Goal: Task Accomplishment & Management: Manage account settings

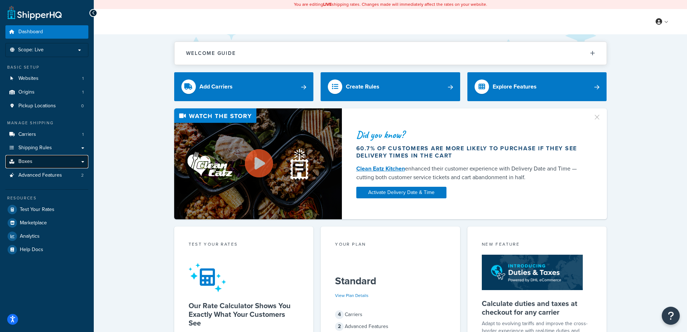
click at [42, 162] on link "Boxes" at bounding box center [46, 161] width 83 height 13
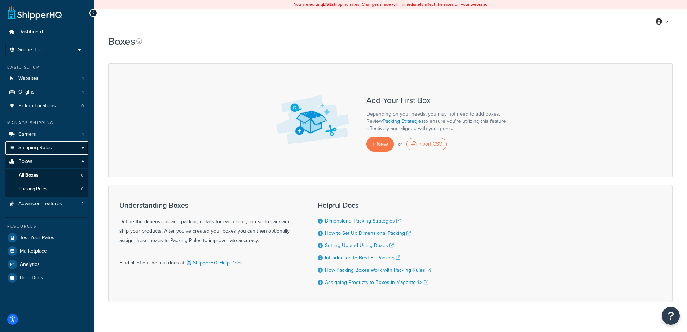
click at [39, 148] on span "Shipping Rules" at bounding box center [35, 148] width 34 height 6
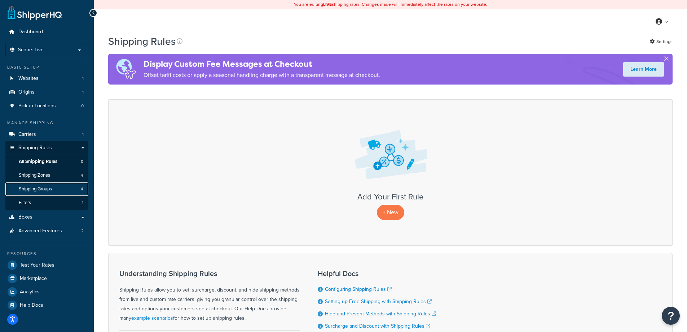
click at [52, 188] on span "Shipping Groups" at bounding box center [35, 189] width 33 height 6
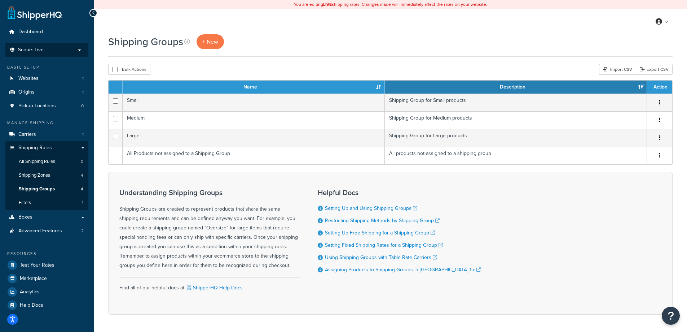
click at [36, 47] on span "Scope: Live" at bounding box center [31, 50] width 26 height 6
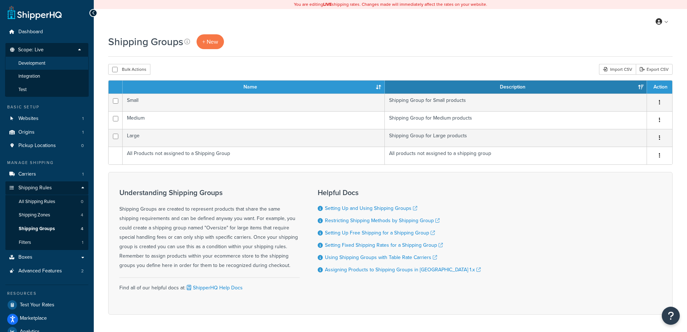
click at [32, 65] on span "Development" at bounding box center [31, 63] width 27 height 6
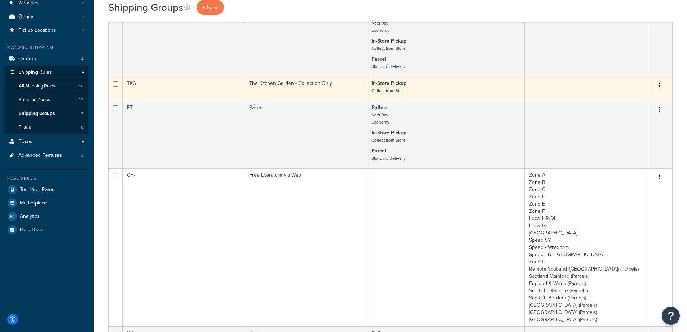
scroll to position [108, 0]
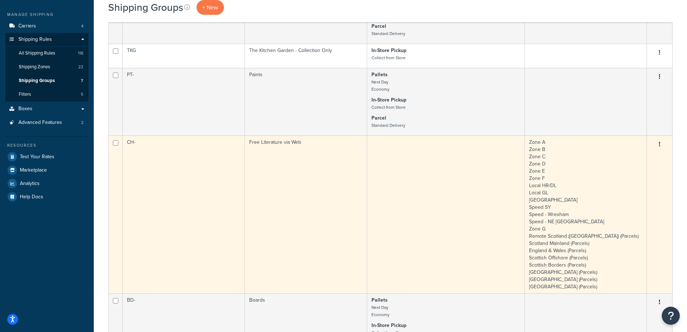
click at [661, 144] on button "button" at bounding box center [660, 145] width 10 height 12
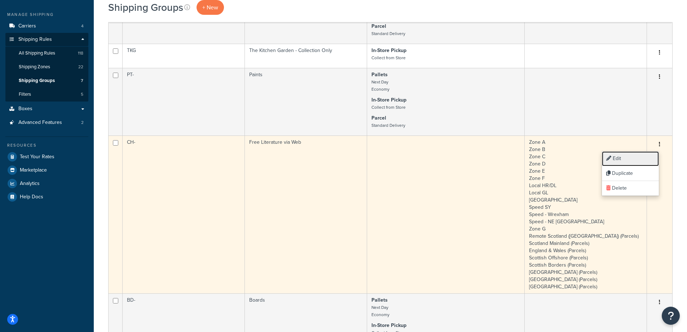
click at [636, 157] on link "Edit" at bounding box center [630, 158] width 57 height 15
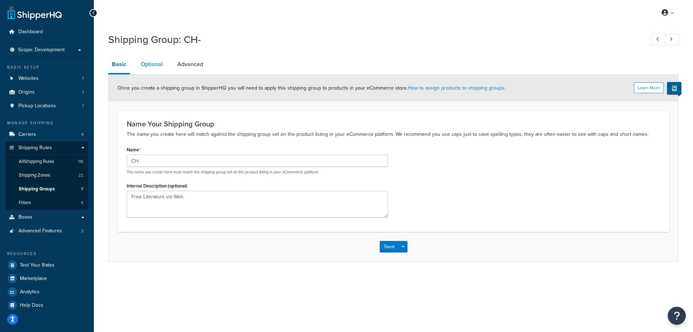
click at [158, 62] on link "Optional" at bounding box center [151, 64] width 29 height 17
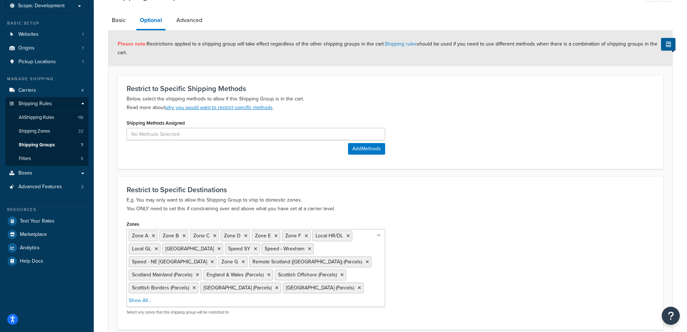
scroll to position [96, 0]
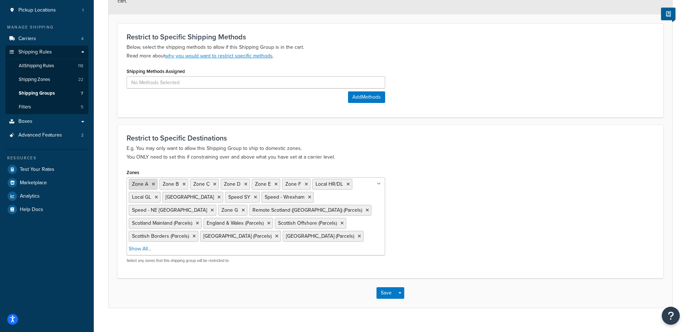
click at [153, 184] on icon at bounding box center [153, 184] width 3 height 4
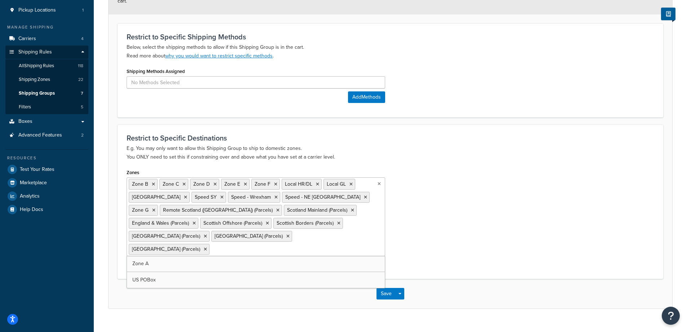
click at [153, 184] on icon at bounding box center [153, 184] width 3 height 4
click at [183, 184] on icon at bounding box center [184, 184] width 3 height 4
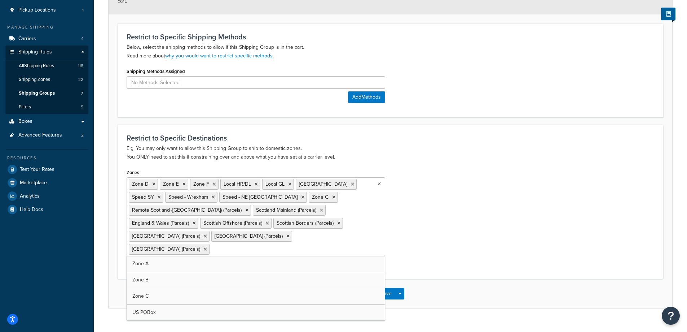
click at [153, 184] on icon at bounding box center [153, 184] width 3 height 4
click at [183, 184] on icon at bounding box center [184, 184] width 3 height 4
click at [153, 184] on icon at bounding box center [153, 184] width 3 height 4
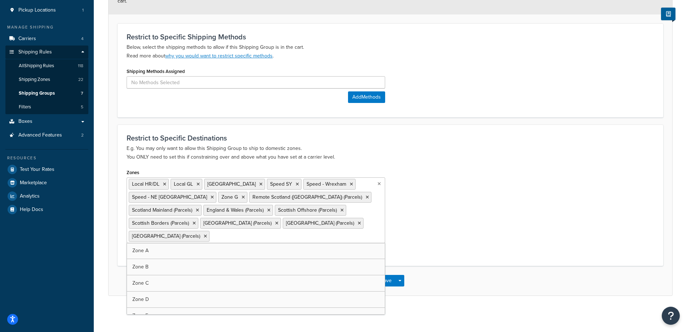
click at [153, 184] on span "Local HR/DL" at bounding box center [145, 184] width 27 height 8
click at [165, 184] on icon at bounding box center [164, 184] width 3 height 4
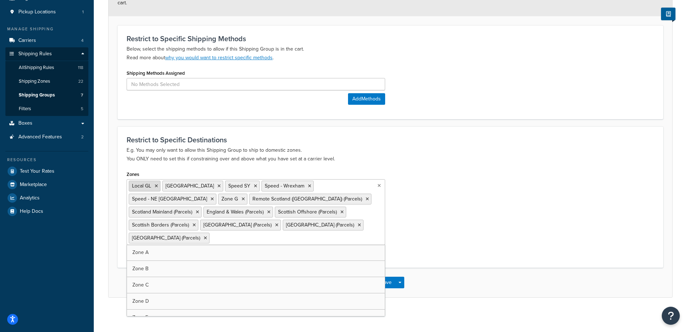
click at [156, 186] on icon at bounding box center [156, 186] width 3 height 4
click at [156, 186] on li "Ireland" at bounding box center [159, 185] width 61 height 11
click at [184, 186] on icon at bounding box center [185, 186] width 3 height 4
click at [160, 186] on icon at bounding box center [159, 186] width 3 height 4
click at [179, 187] on li "Speed - Wrexham" at bounding box center [155, 185] width 52 height 11
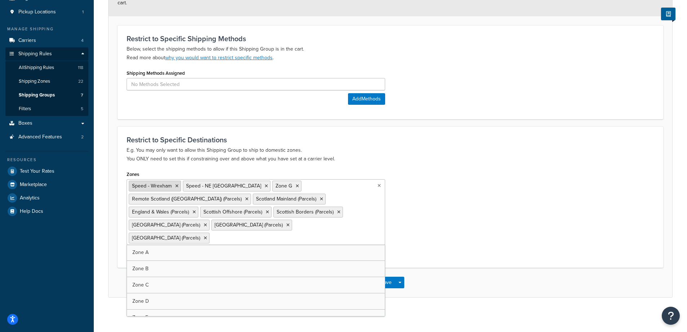
click at [177, 187] on icon at bounding box center [176, 186] width 3 height 4
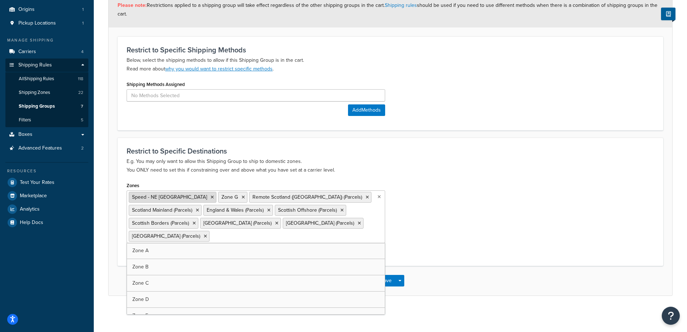
click at [211, 197] on icon at bounding box center [212, 197] width 3 height 4
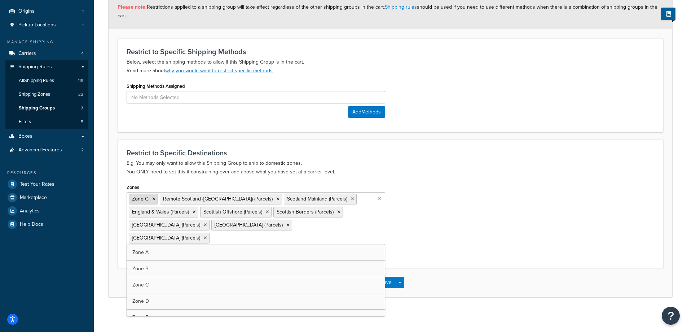
click at [154, 199] on icon at bounding box center [153, 199] width 3 height 4
click at [245, 199] on icon at bounding box center [246, 199] width 3 height 4
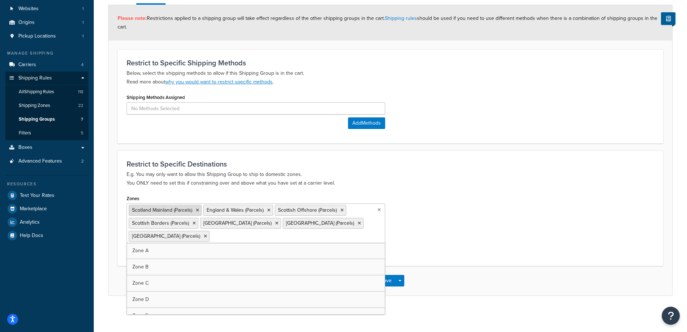
click at [199, 210] on icon at bounding box center [197, 210] width 3 height 4
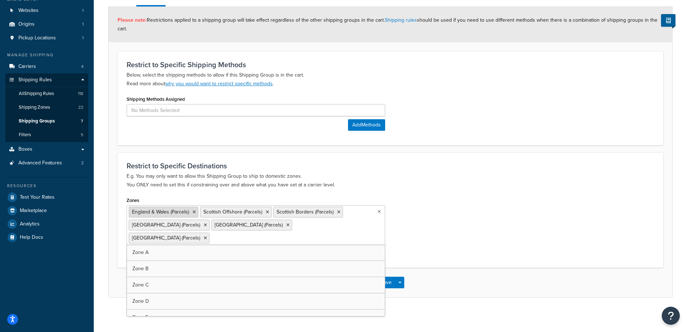
click at [193, 212] on icon at bounding box center [194, 212] width 3 height 4
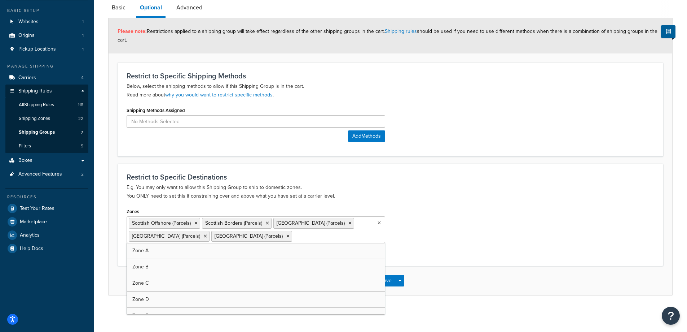
scroll to position [57, 0]
click at [194, 223] on icon at bounding box center [195, 223] width 3 height 4
click at [194, 223] on icon at bounding box center [194, 223] width 3 height 4
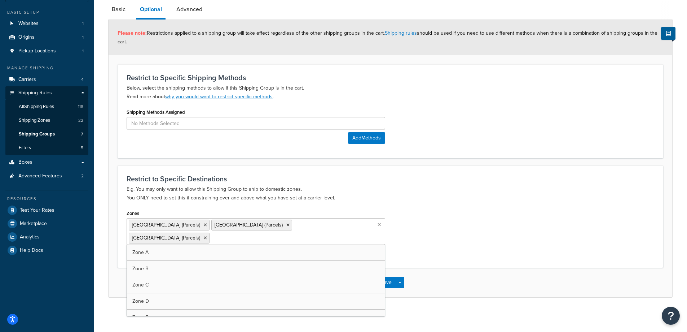
click at [204, 223] on icon at bounding box center [205, 225] width 3 height 4
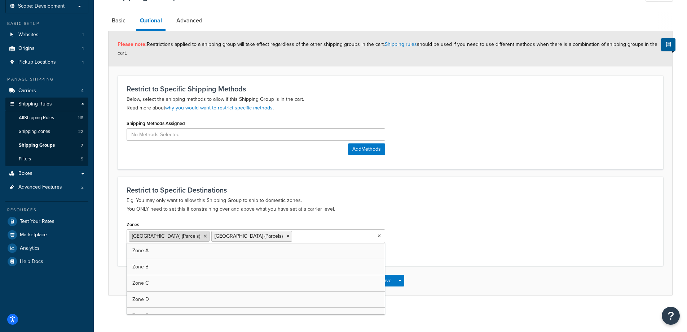
click at [204, 235] on icon at bounding box center [205, 236] width 3 height 4
click at [194, 238] on li "Channel Islands (Parcels)" at bounding box center [169, 236] width 81 height 11
click at [204, 236] on icon at bounding box center [205, 236] width 3 height 4
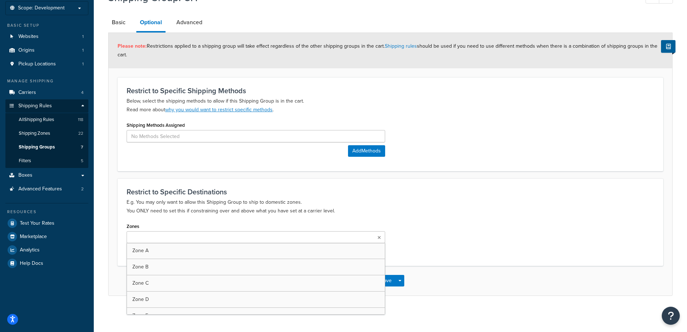
scroll to position [42, 0]
click at [465, 282] on div "Save Save Dropdown Save and Edit Save and Duplicate Save and Create New" at bounding box center [391, 281] width 564 height 30
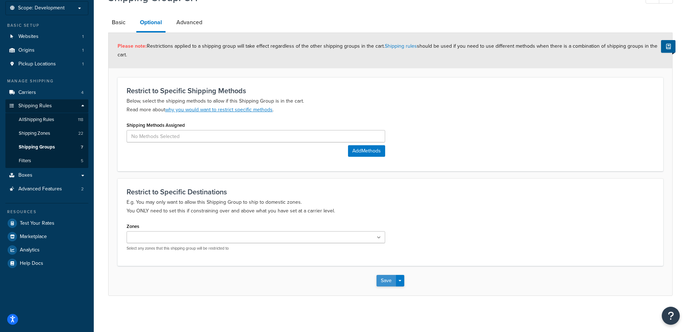
click at [380, 280] on button "Save" at bounding box center [386, 281] width 19 height 12
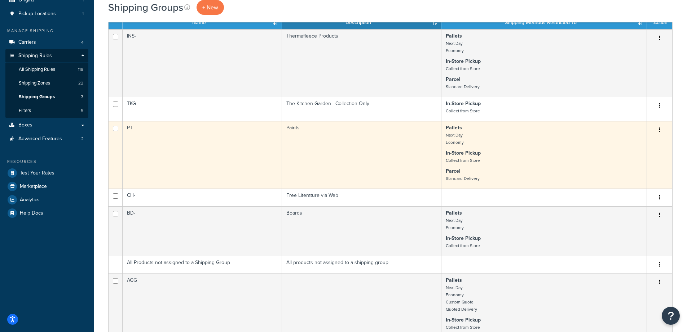
scroll to position [108, 0]
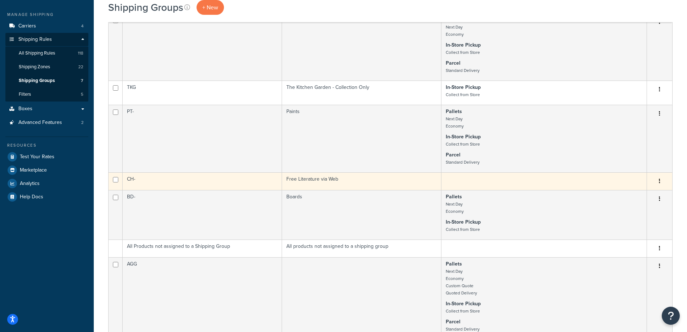
click at [660, 181] on icon "button" at bounding box center [659, 180] width 1 height 5
click at [639, 197] on link "Edit" at bounding box center [630, 195] width 57 height 15
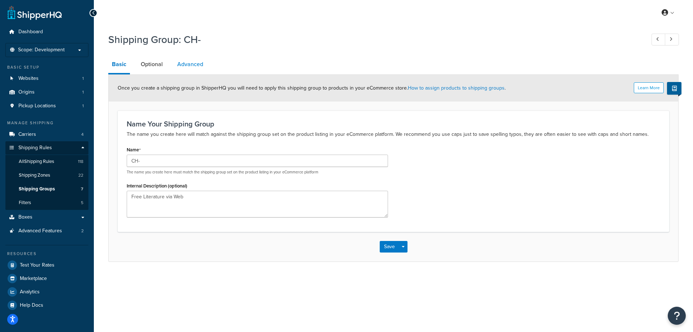
click at [189, 64] on link "Advanced" at bounding box center [190, 64] width 33 height 17
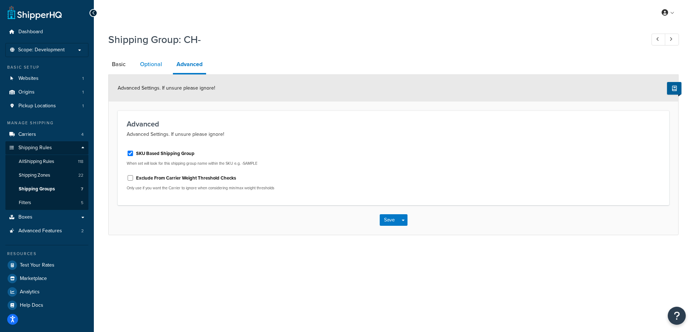
click at [150, 65] on link "Optional" at bounding box center [150, 64] width 29 height 17
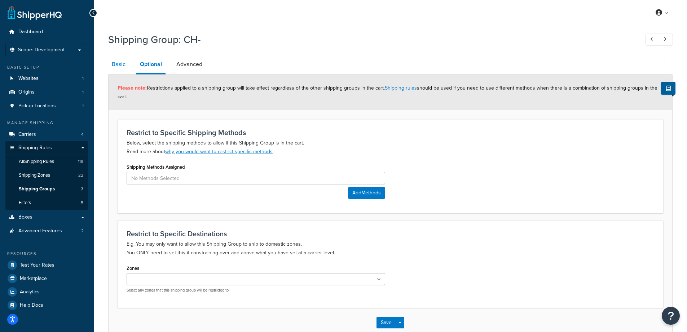
click at [112, 62] on link "Basic" at bounding box center [118, 64] width 21 height 17
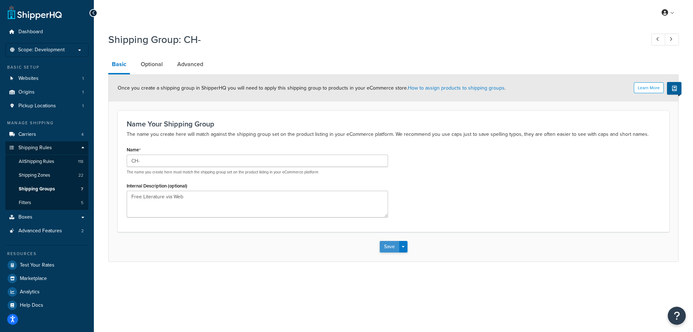
click at [394, 247] on button "Save" at bounding box center [389, 247] width 19 height 12
